Goal: Task Accomplishment & Management: Manage account settings

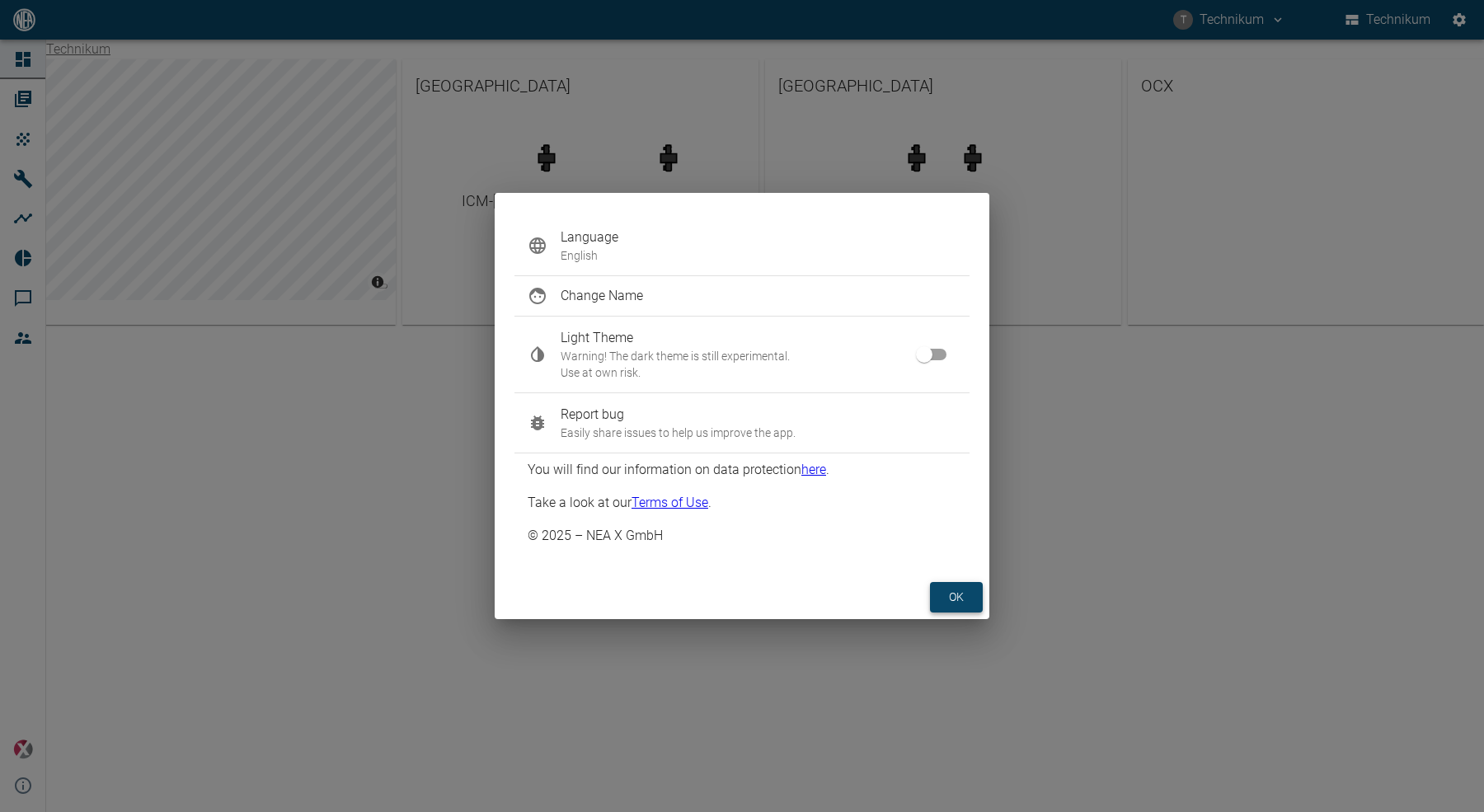
click at [940, 604] on button "ok" at bounding box center [956, 597] width 52 height 31
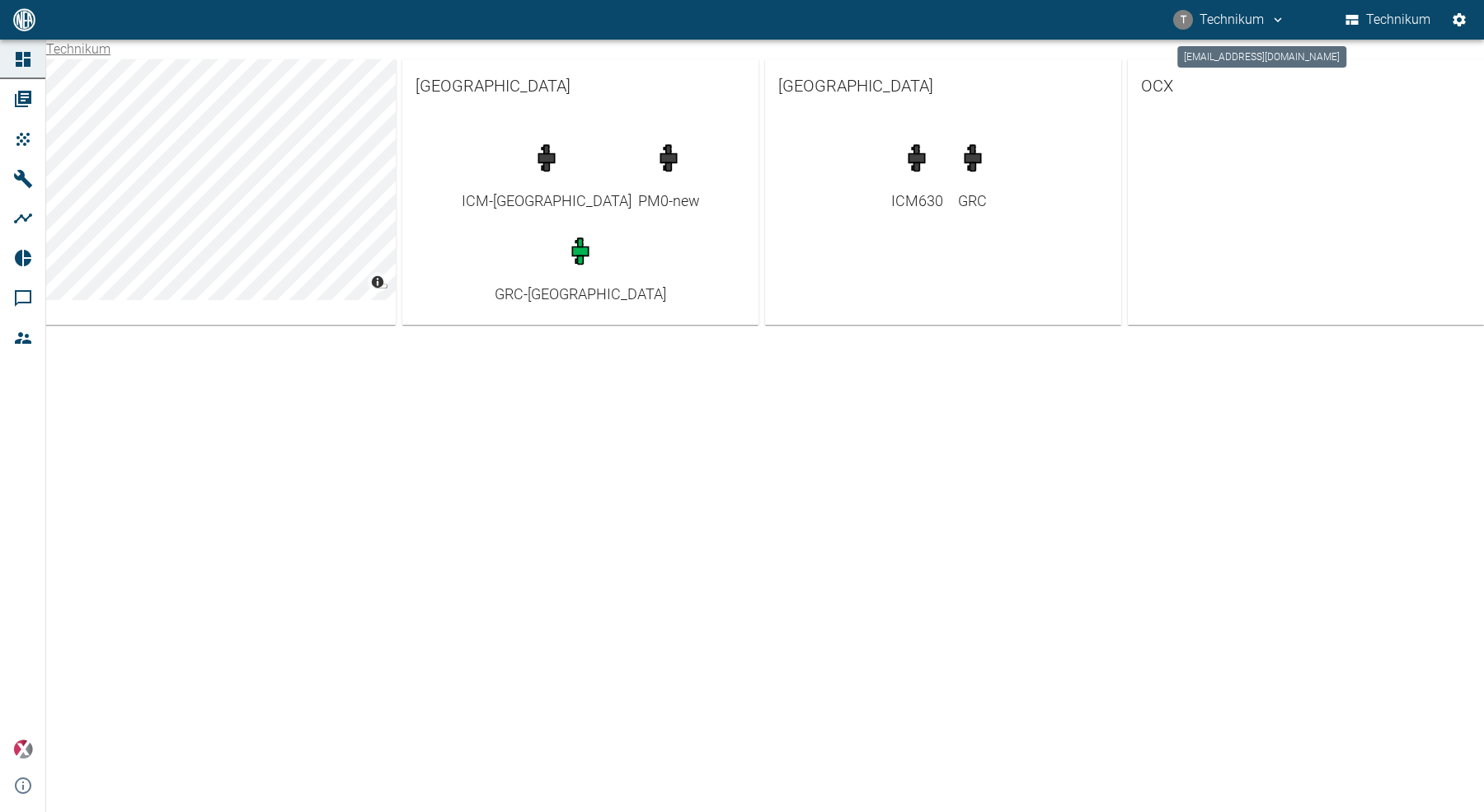
click at [1225, 22] on button "T Technikum" at bounding box center [1228, 19] width 117 height 30
click at [1235, 71] on span "Ausloggen" at bounding box center [1244, 66] width 61 height 20
